Goal: Participate in discussion: Answer question/provide support

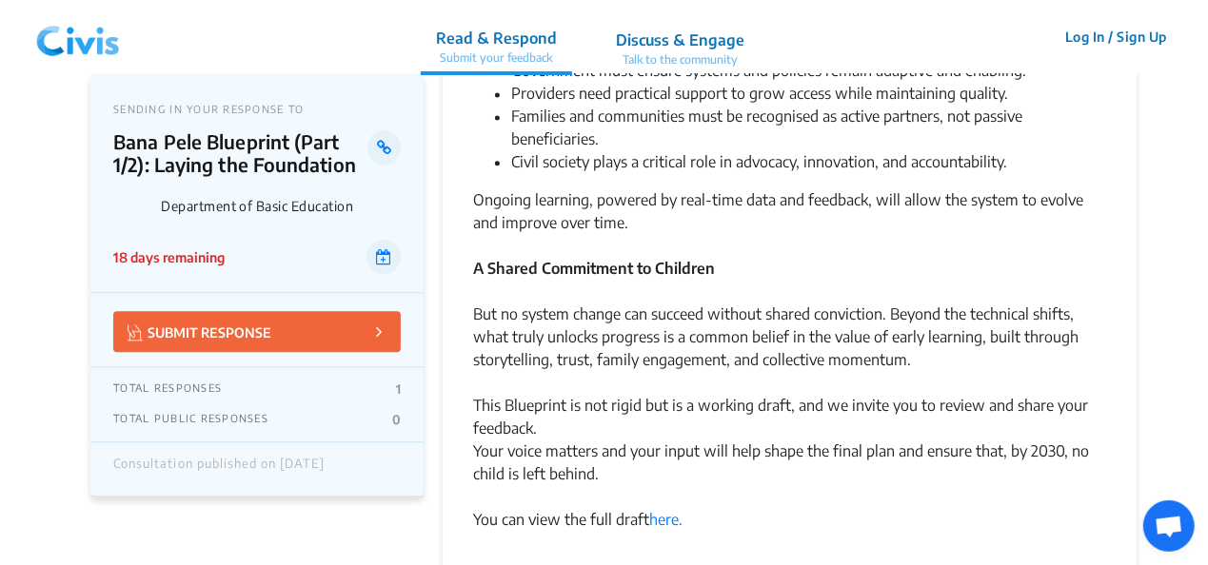
scroll to position [2189, 0]
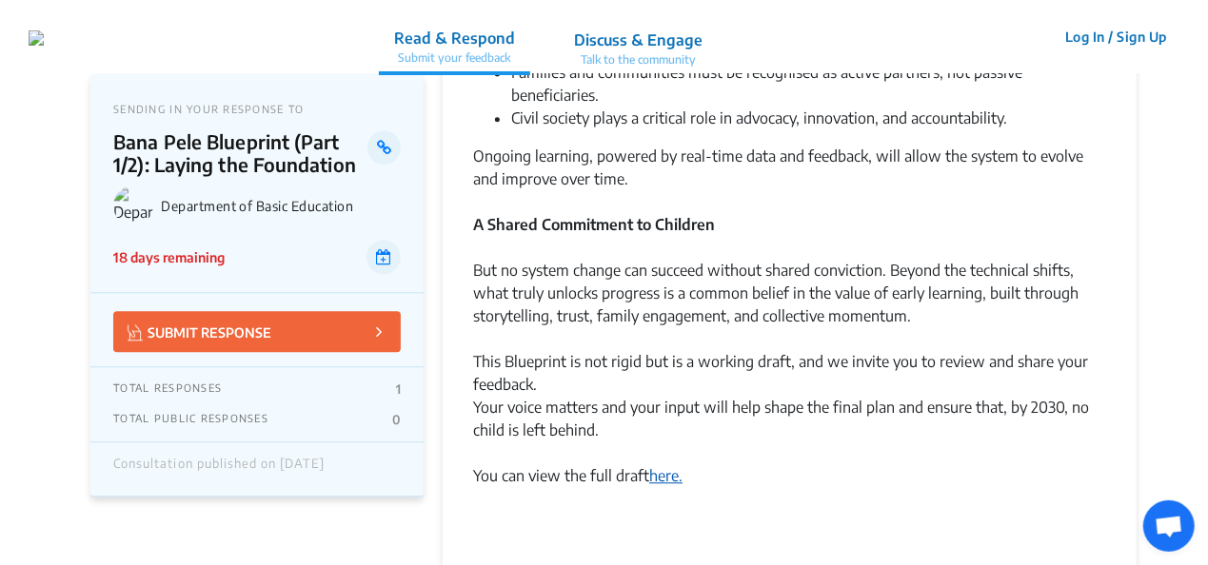
click at [669, 466] on link "here." at bounding box center [665, 475] width 33 height 19
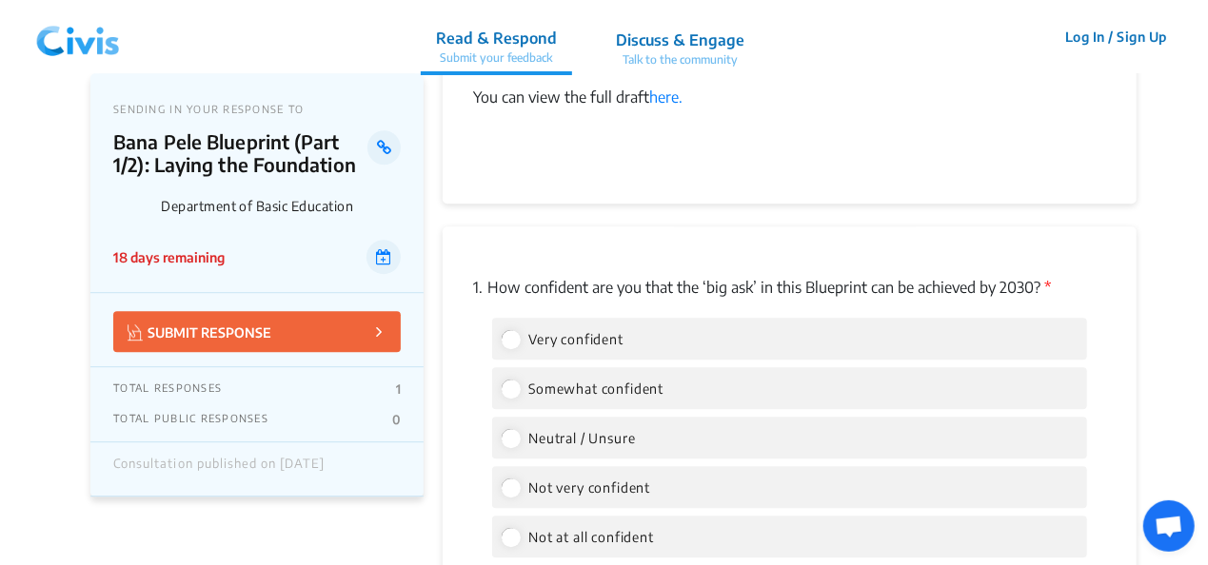
scroll to position [2569, 0]
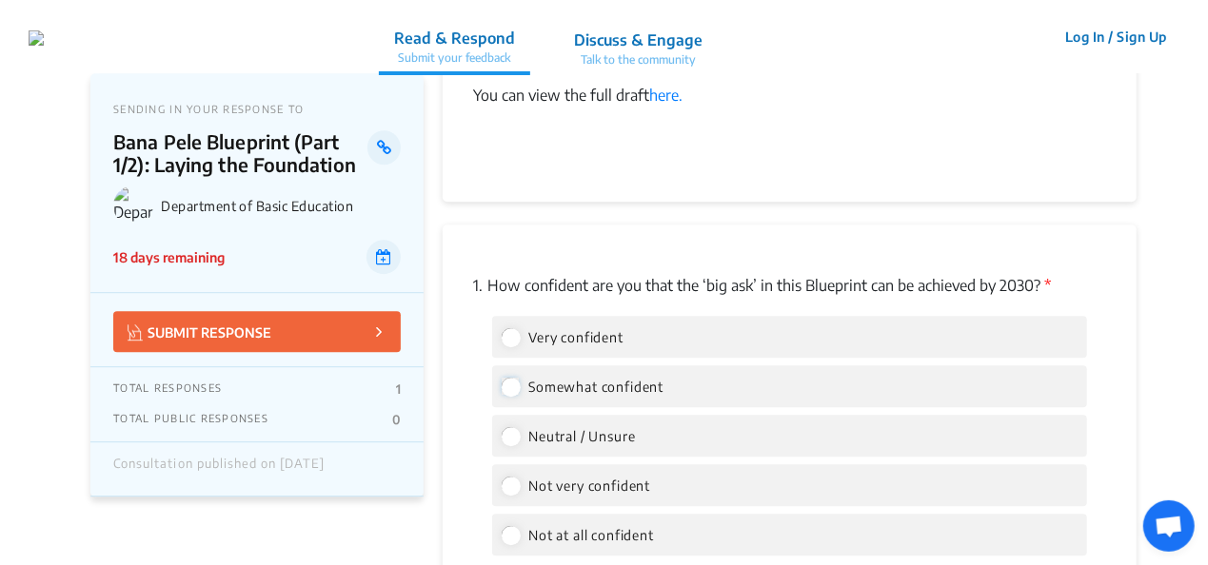
click at [512, 378] on input "Somewhat confident" at bounding box center [509, 386] width 17 height 17
radio input "true"
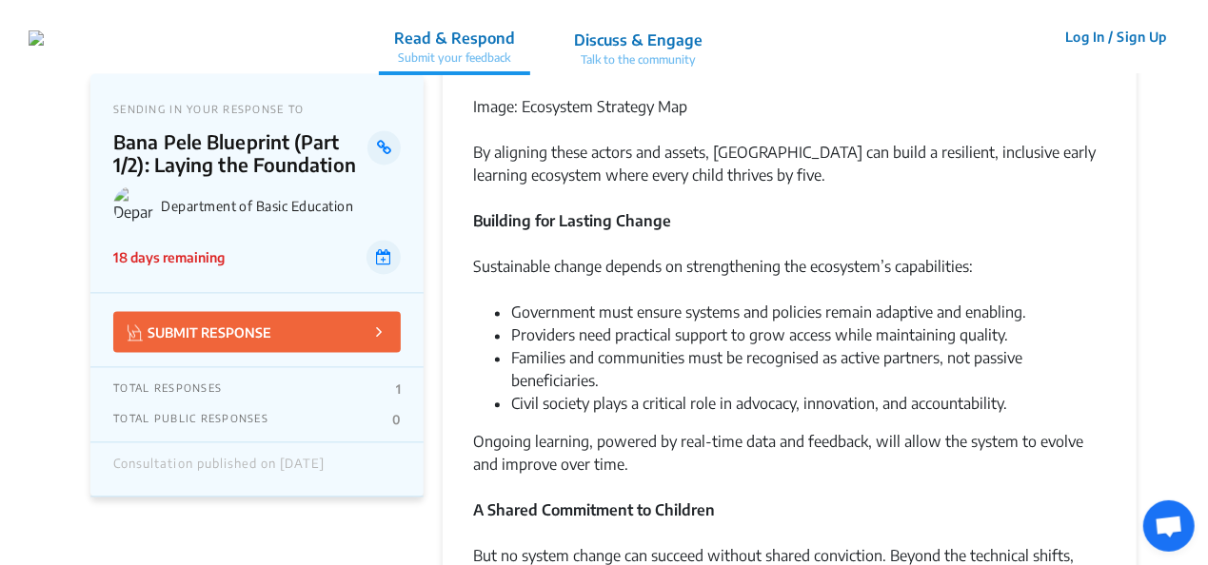
scroll to position [1618, 0]
